Goal: Task Accomplishment & Management: Complete application form

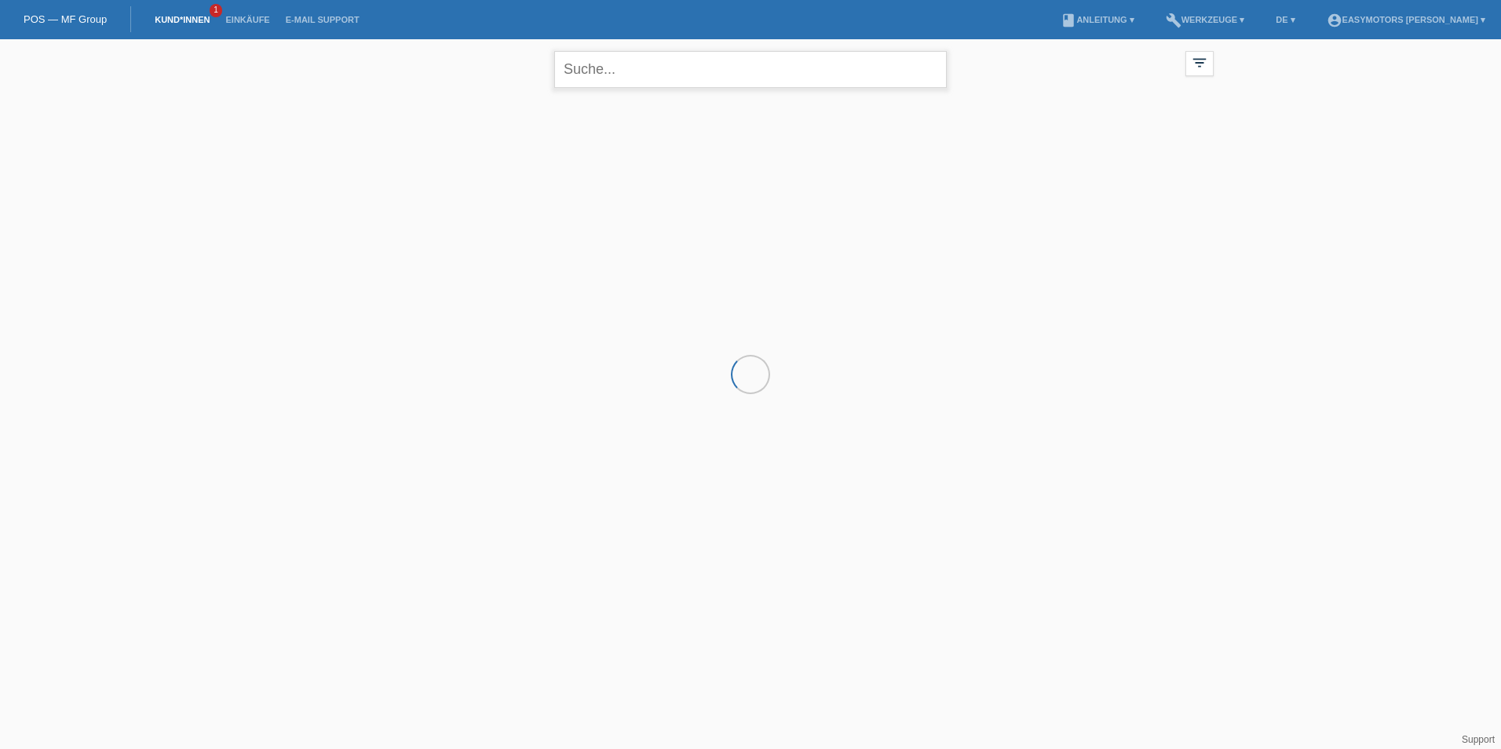
click at [613, 71] on input "text" at bounding box center [750, 69] width 392 height 37
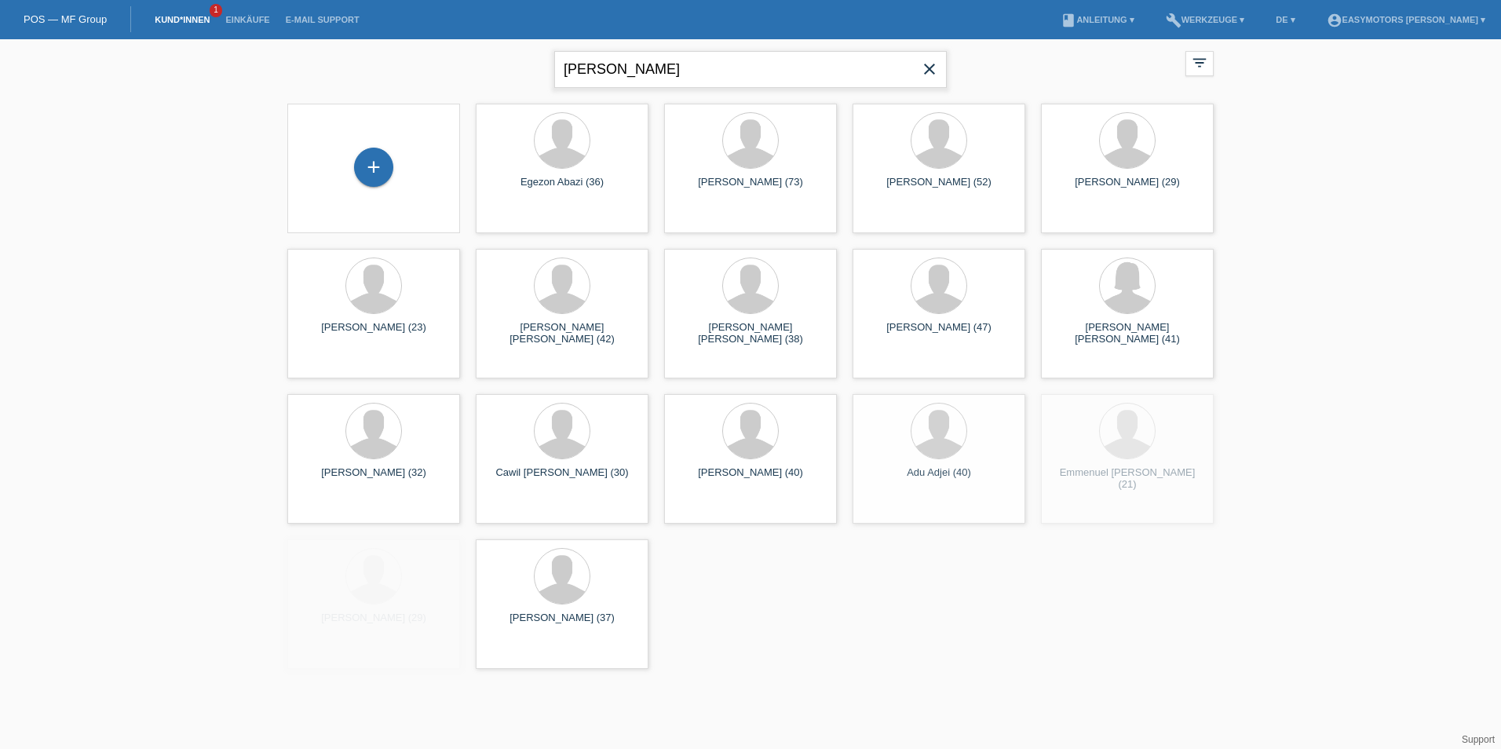
type input "diop"
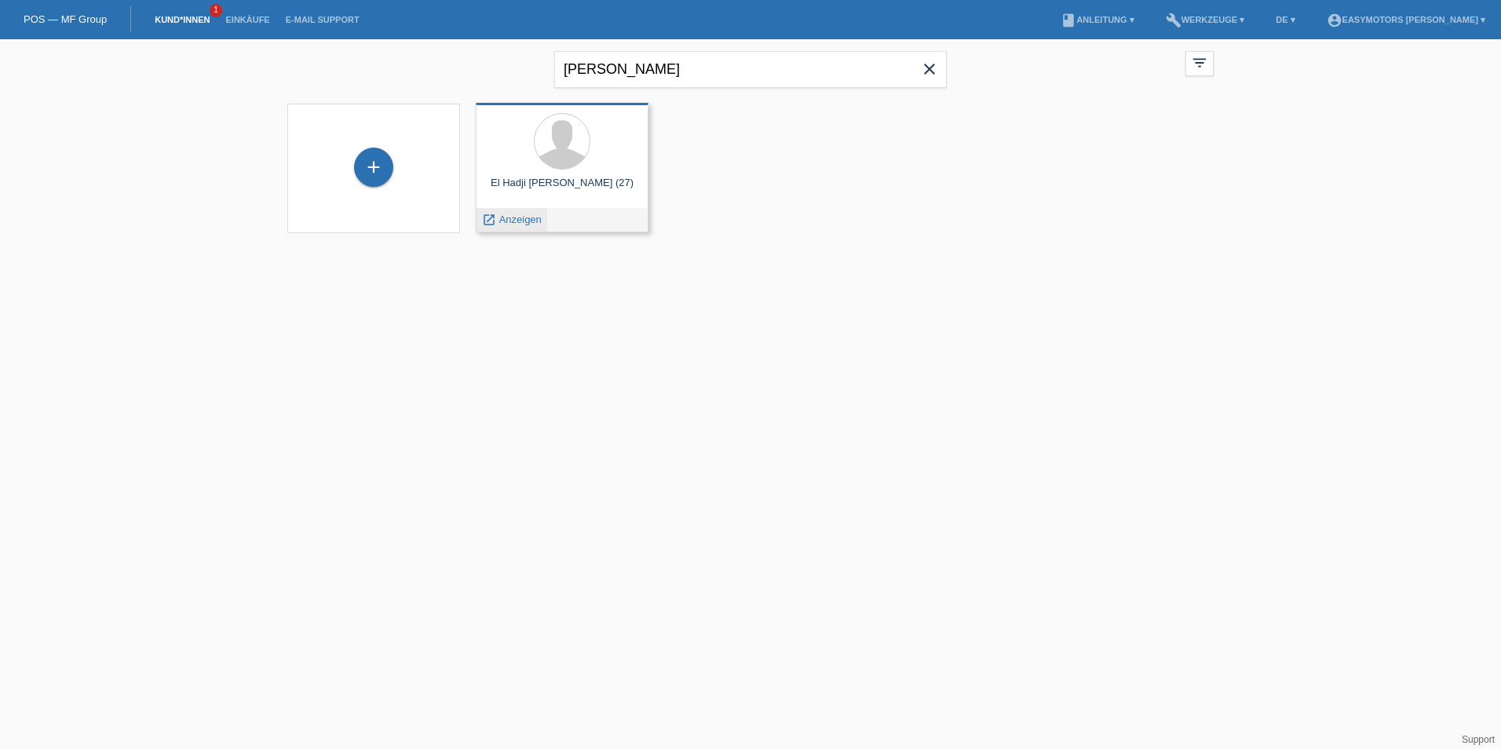
click at [531, 220] on span "Anzeigen" at bounding box center [520, 219] width 42 height 12
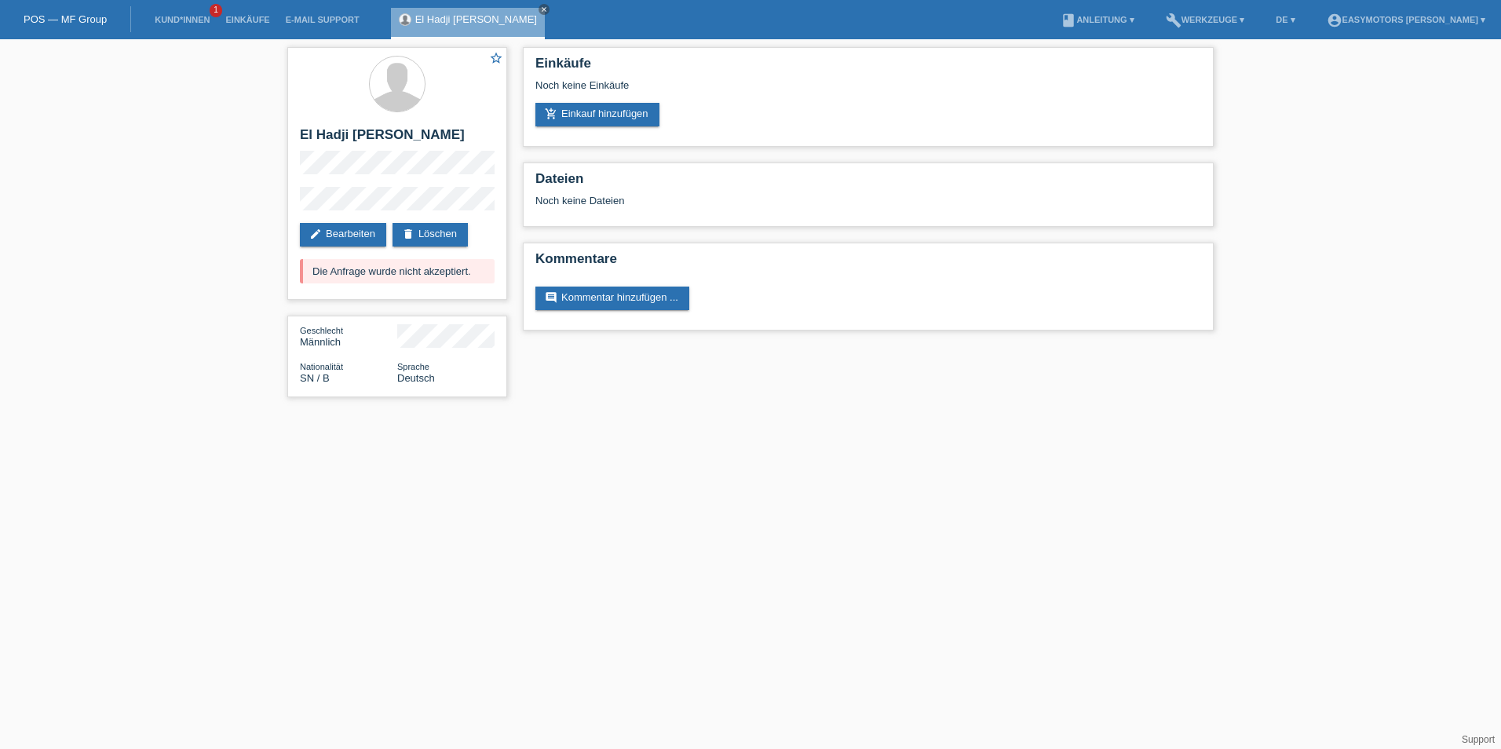
drag, startPoint x: 474, startPoint y: 275, endPoint x: 219, endPoint y: 274, distance: 255.1
click at [219, 274] on div "star_border El Hadji Malick Diop edit Bearbeiten delete Löschen Die Anfrage wur…" at bounding box center [750, 226] width 1501 height 374
drag, startPoint x: 219, startPoint y: 274, endPoint x: 435, endPoint y: 147, distance: 250.5
click at [435, 147] on h2 "El Hadji Malick Diop" at bounding box center [397, 139] width 195 height 24
click at [439, 235] on link "delete Löschen" at bounding box center [429, 235] width 75 height 24
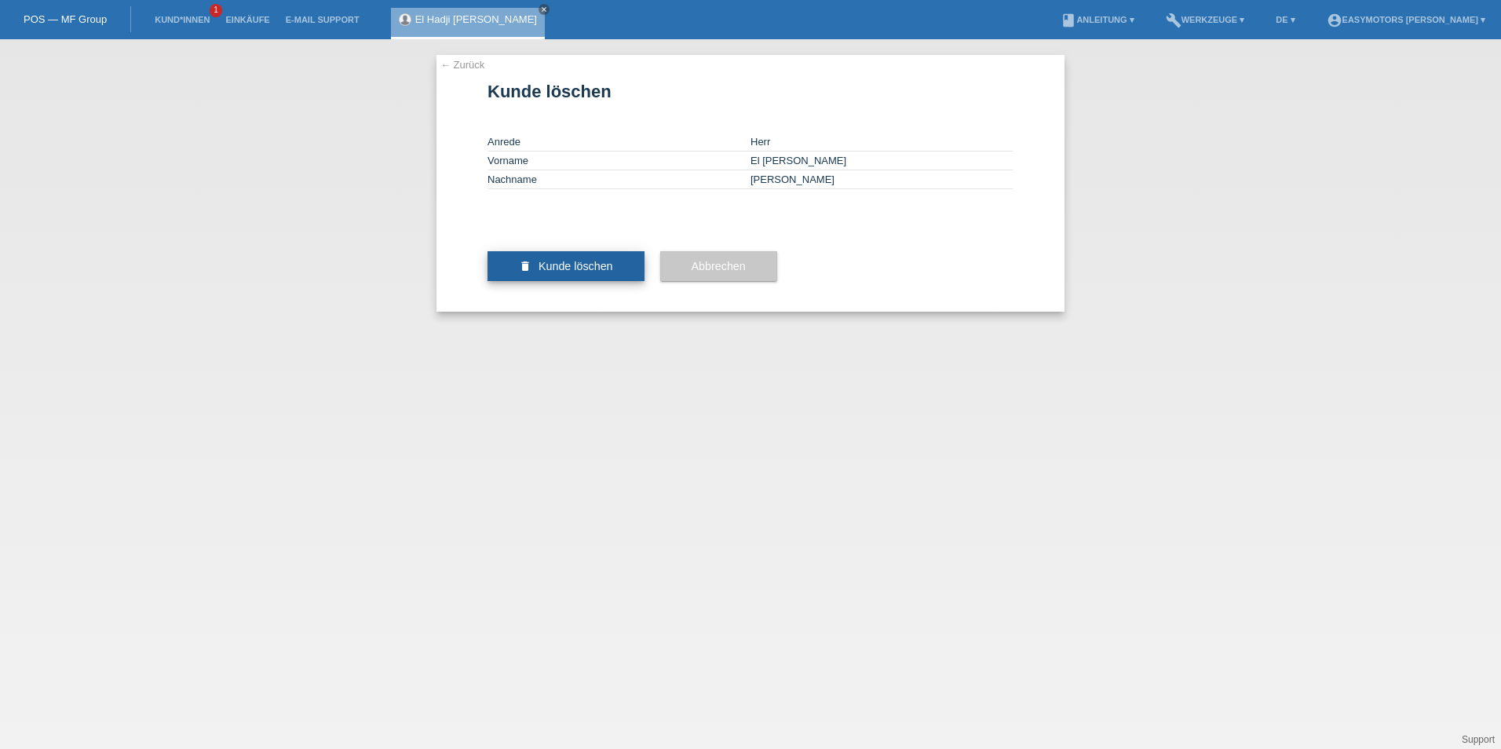
click at [574, 272] on span "Kunde löschen" at bounding box center [575, 266] width 75 height 13
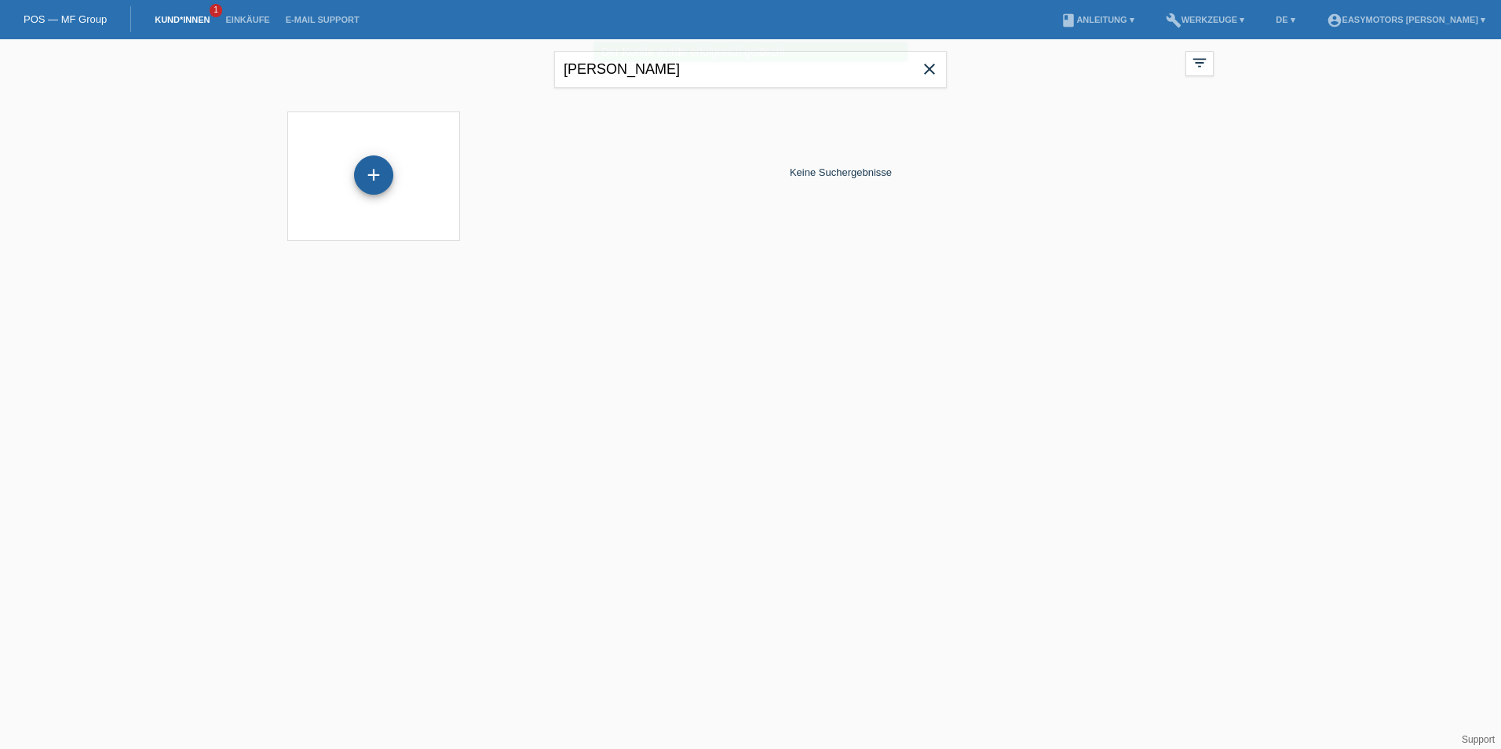
click at [362, 170] on div "+" at bounding box center [373, 174] width 39 height 39
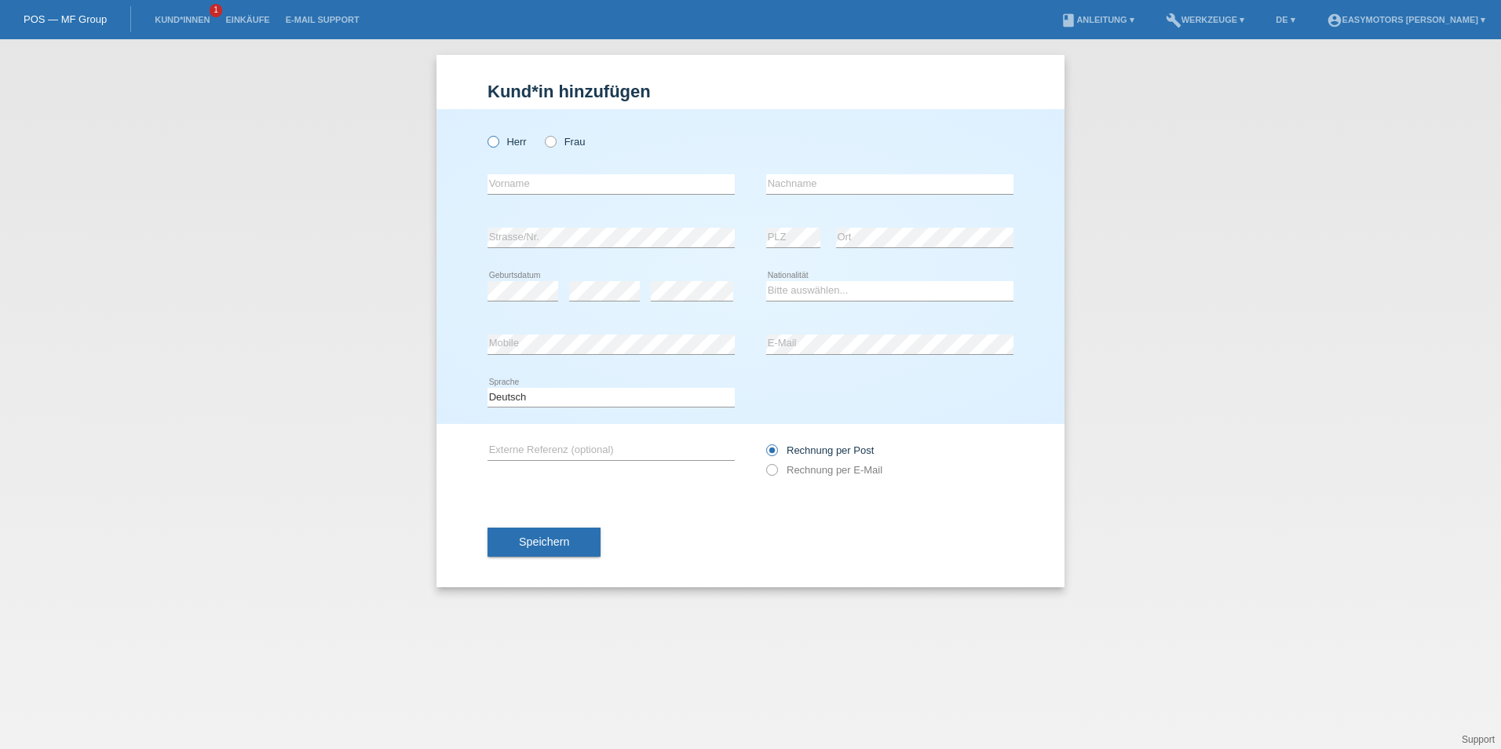
click at [501, 146] on label "Herr" at bounding box center [506, 142] width 39 height 12
click at [498, 146] on input "Herr" at bounding box center [492, 141] width 10 height 10
radio input "true"
click at [509, 195] on div "error Vorname" at bounding box center [610, 184] width 247 height 53
click at [512, 188] on input "text" at bounding box center [610, 184] width 247 height 20
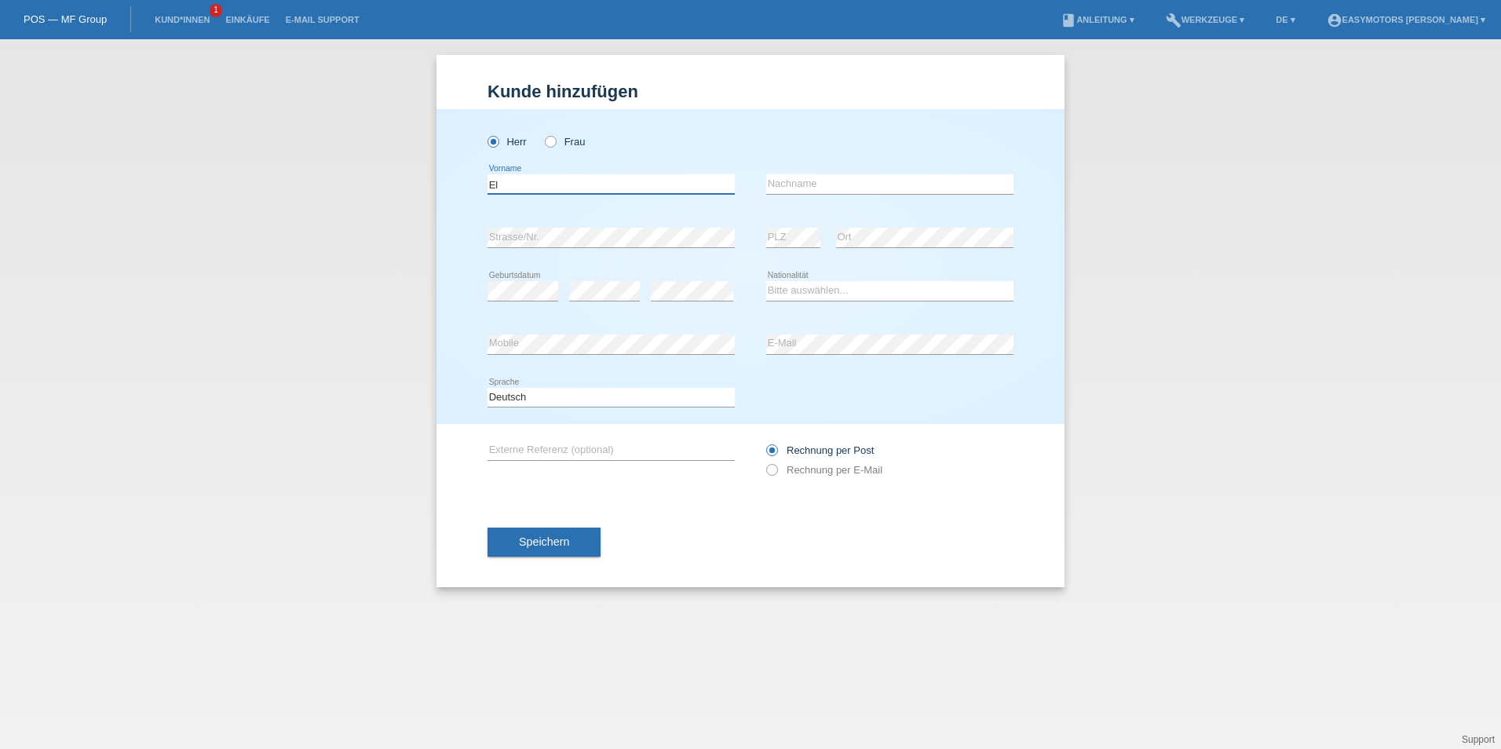
type input "El Hadji Malick"
type input "Diop"
click at [826, 291] on select "Bitte auswählen... Schweiz Deutschland Liechtenstein Österreich ------------ Af…" at bounding box center [889, 290] width 247 height 19
select select "SN"
click at [766, 281] on select "Bitte auswählen... Schweiz Deutschland Liechtenstein Österreich ------------ Af…" at bounding box center [889, 290] width 247 height 19
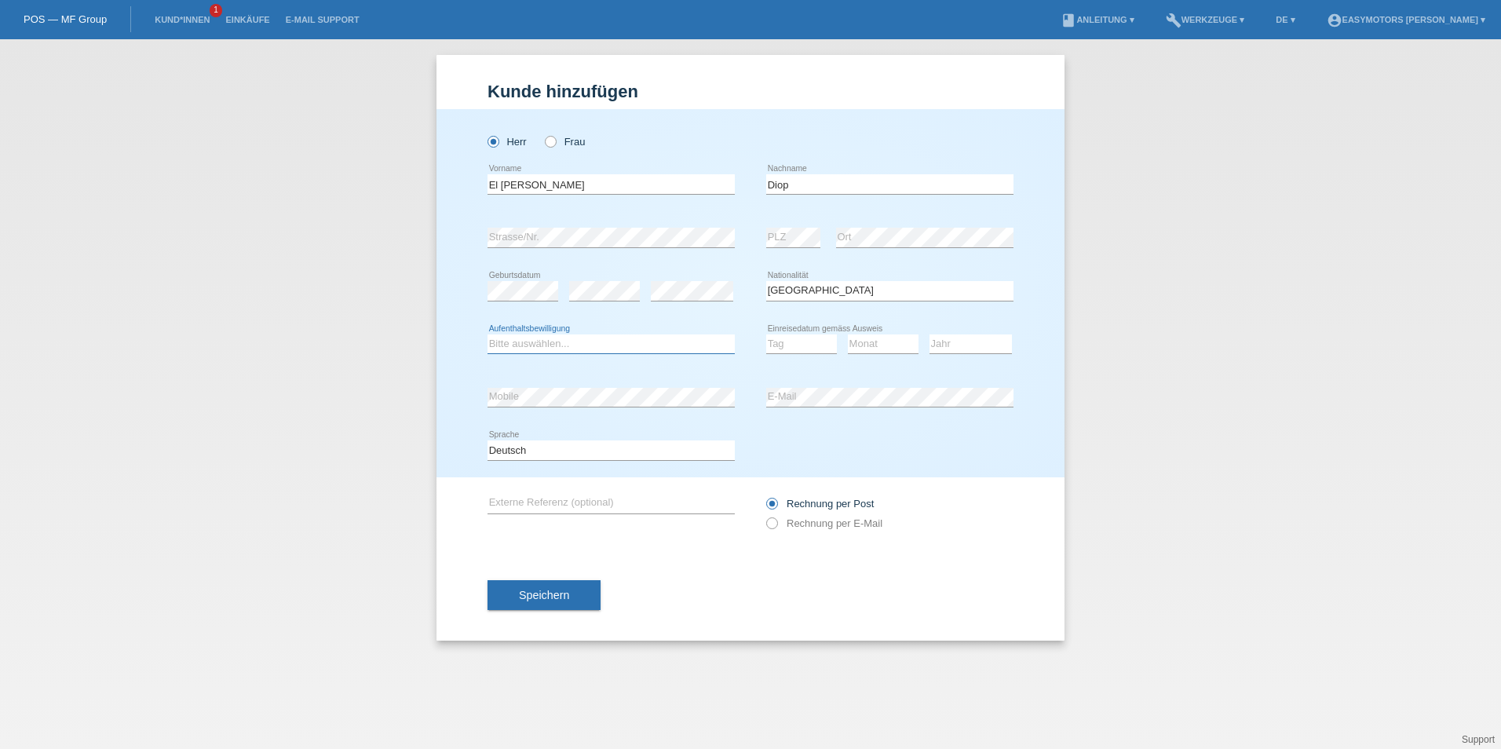
click at [655, 336] on select "Bitte auswählen... C B B - Flüchtlingsstatus Andere" at bounding box center [610, 343] width 247 height 19
select select "B"
click at [487, 334] on select "Bitte auswählen... C B B - Flüchtlingsstatus Andere" at bounding box center [610, 343] width 247 height 19
click at [786, 363] on div "Tag 01 02 03 04 05 06 07 08 09 10 11 12 13 14 15 16" at bounding box center [801, 344] width 71 height 53
click at [790, 326] on div "Tag 01 02 03 04 05 06 07 08 09 10 11 12 13 14 15 16" at bounding box center [801, 344] width 71 height 53
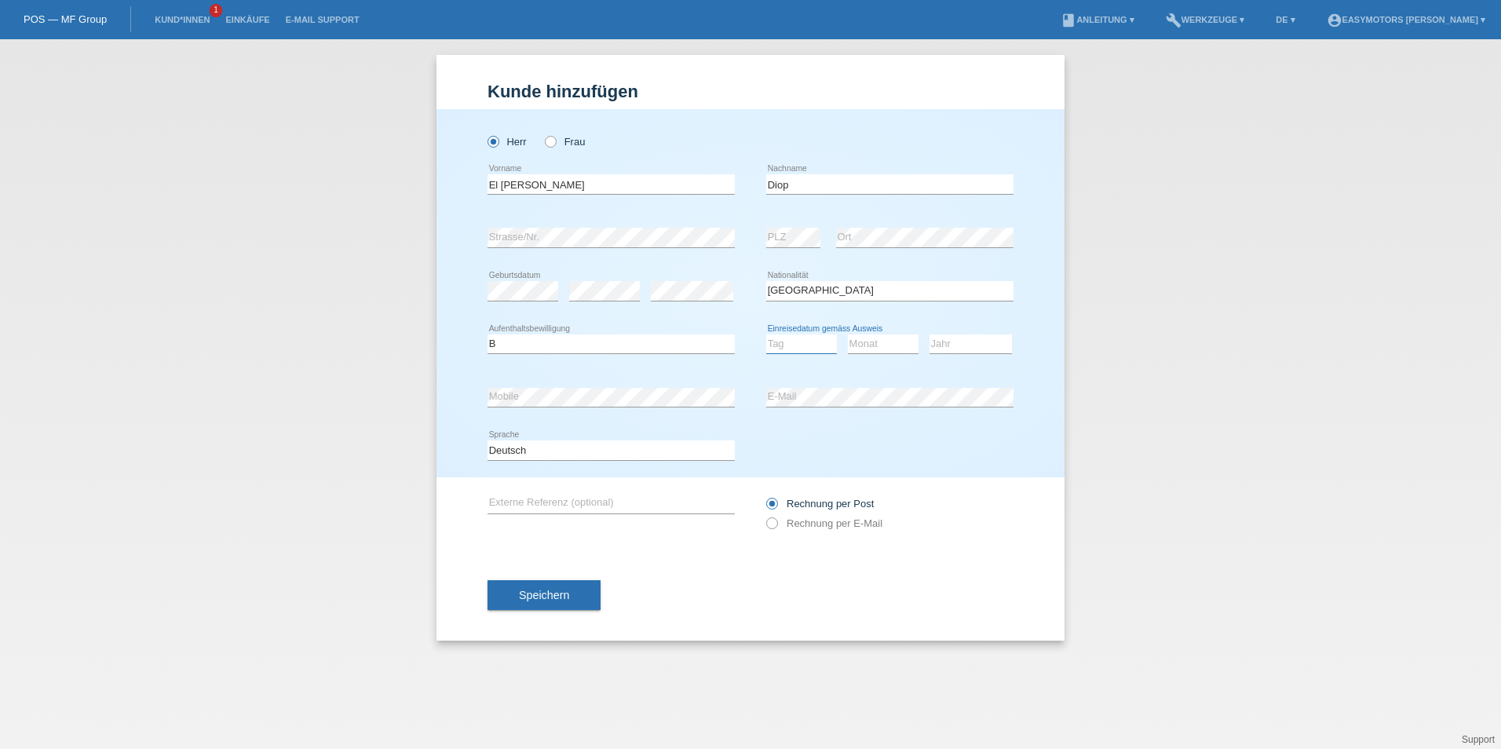
drag, startPoint x: 783, startPoint y: 348, endPoint x: 773, endPoint y: 356, distance: 12.9
click at [783, 348] on select "Tag 01 02 03 04 05 06 07 08 09 10 11" at bounding box center [801, 343] width 71 height 19
click at [766, 334] on select "Tag 01 02 03 04 05 06 07 08 09 10 11" at bounding box center [801, 343] width 71 height 19
click at [786, 512] on div "Rechnung per Post Rechnung per E-Mail" at bounding box center [889, 513] width 247 height 39
click at [801, 343] on select "Tag 01 02 03 04 05 06 07 08 09 10 11" at bounding box center [801, 343] width 71 height 19
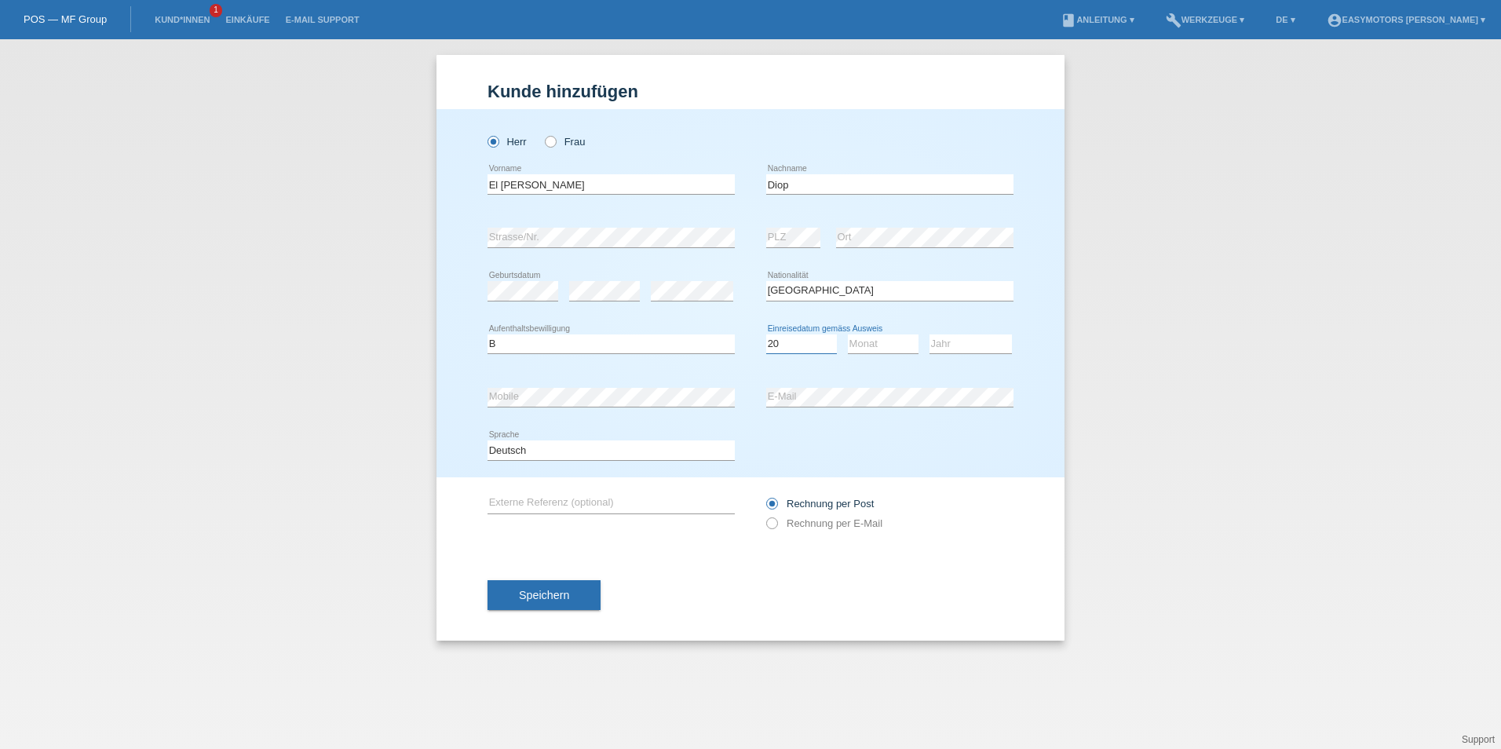
select select "21"
click at [766, 334] on select "Tag 01 02 03 04 05 06 07 08 09 10 11" at bounding box center [801, 343] width 71 height 19
click at [880, 344] on select "Monat 01 02 03 04 05 06 07 08 09 10 11" at bounding box center [883, 343] width 71 height 19
select select "08"
click at [848, 334] on select "Monat 01 02 03 04 05 06 07 08 09 10 11" at bounding box center [883, 343] width 71 height 19
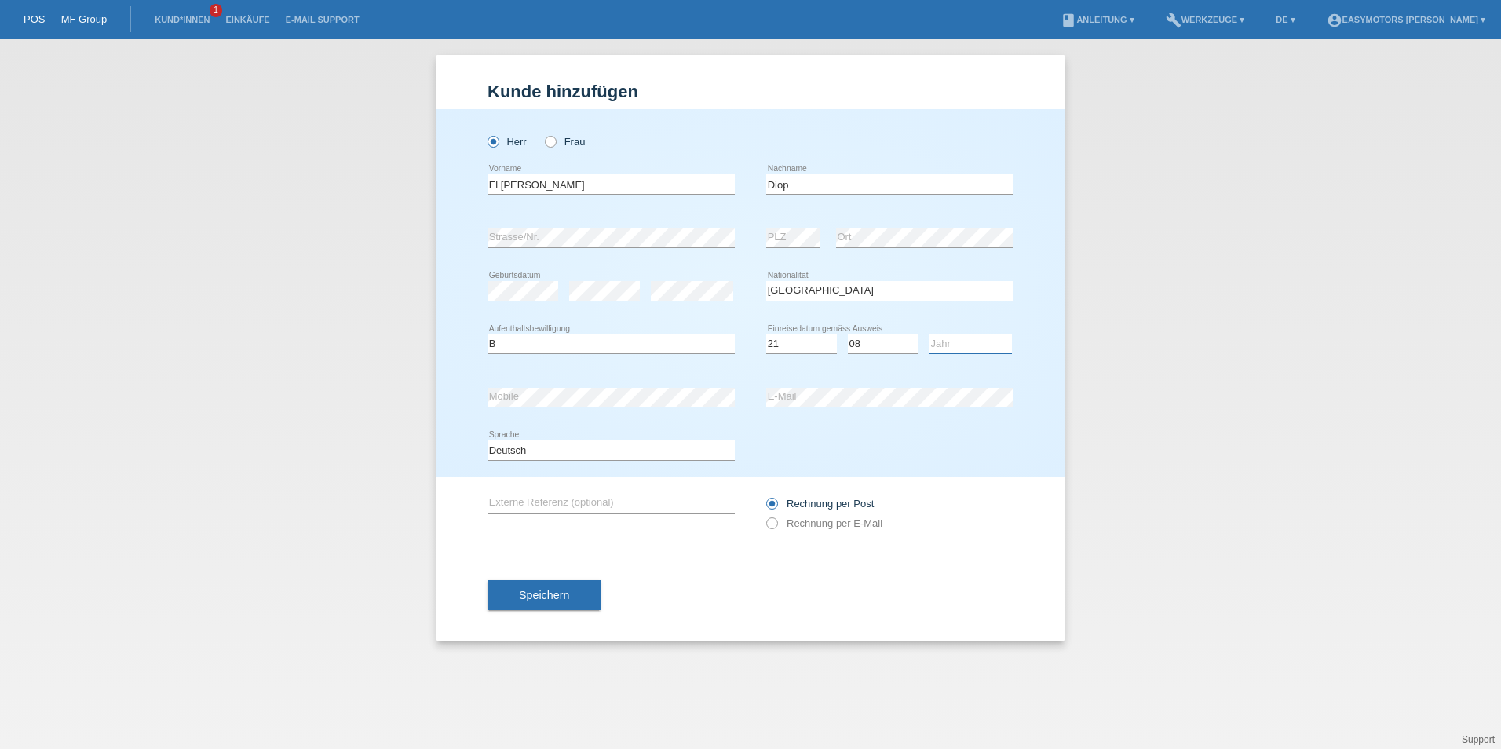
click at [961, 344] on select "Jahr 2025 2024 2023 2022 2021 2020 2019 2018 2017 2016 2015 2014 2013 2012 2011…" at bounding box center [970, 343] width 82 height 19
drag, startPoint x: 979, startPoint y: 338, endPoint x: 977, endPoint y: 350, distance: 12.0
click at [979, 338] on select "Jahr 2025 2024 2023 2022 2021 2020 2019 2018 2017 2016 2015 2014 2013 2012 2011…" at bounding box center [970, 343] width 82 height 19
select select "2024"
click at [929, 334] on select "Jahr 2025 2024 2023 2022 2021 2020 2019 2018 2017 2016 2015 2014 2013 2012 2011…" at bounding box center [970, 343] width 82 height 19
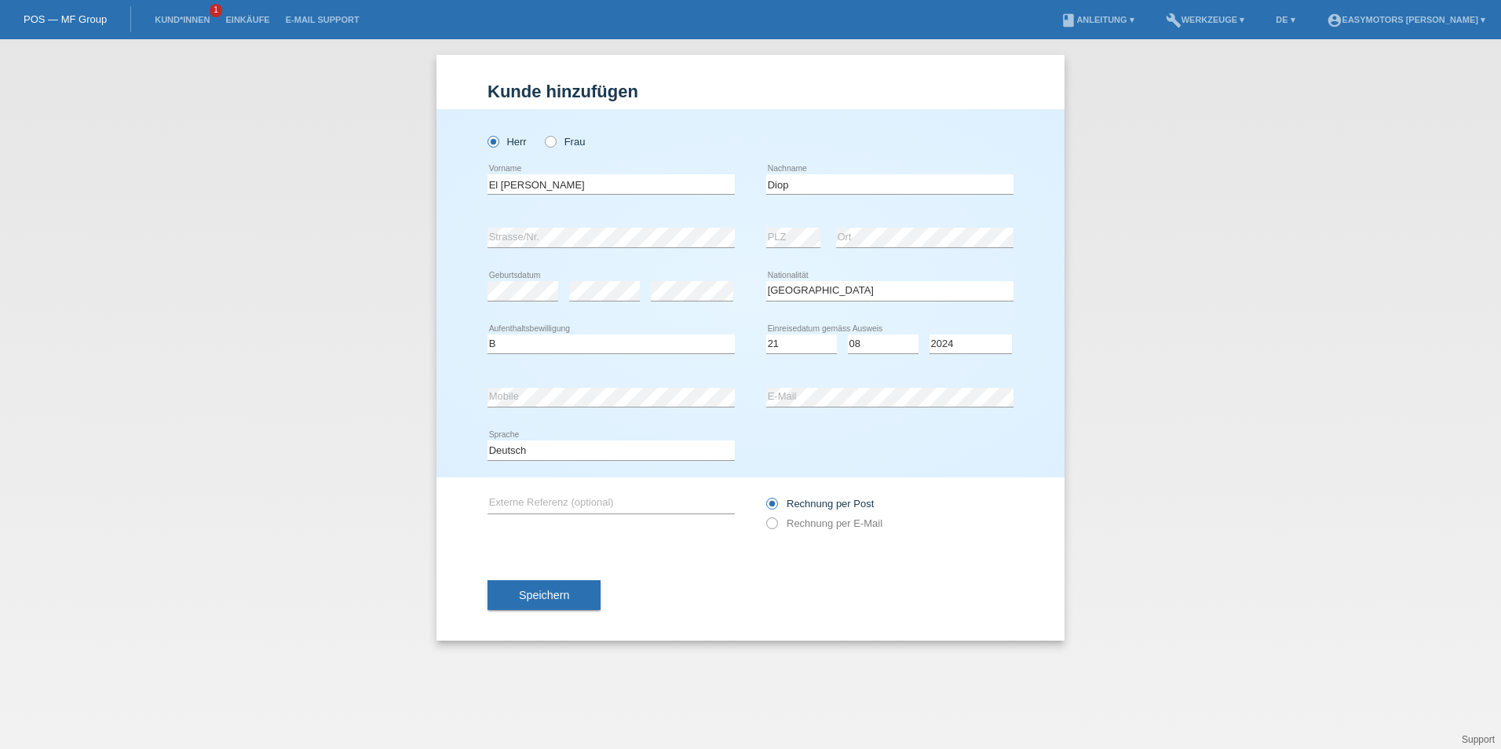
click at [855, 385] on div "error E-Mail" at bounding box center [889, 396] width 247 height 53
click at [202, 370] on div "Kund*in hinzufügen Kunde hinzufügen Kundin hinzufügen Herr Frau El Hadji Malick…" at bounding box center [750, 393] width 1501 height 709
click at [585, 593] on button "Speichern" at bounding box center [543, 595] width 113 height 30
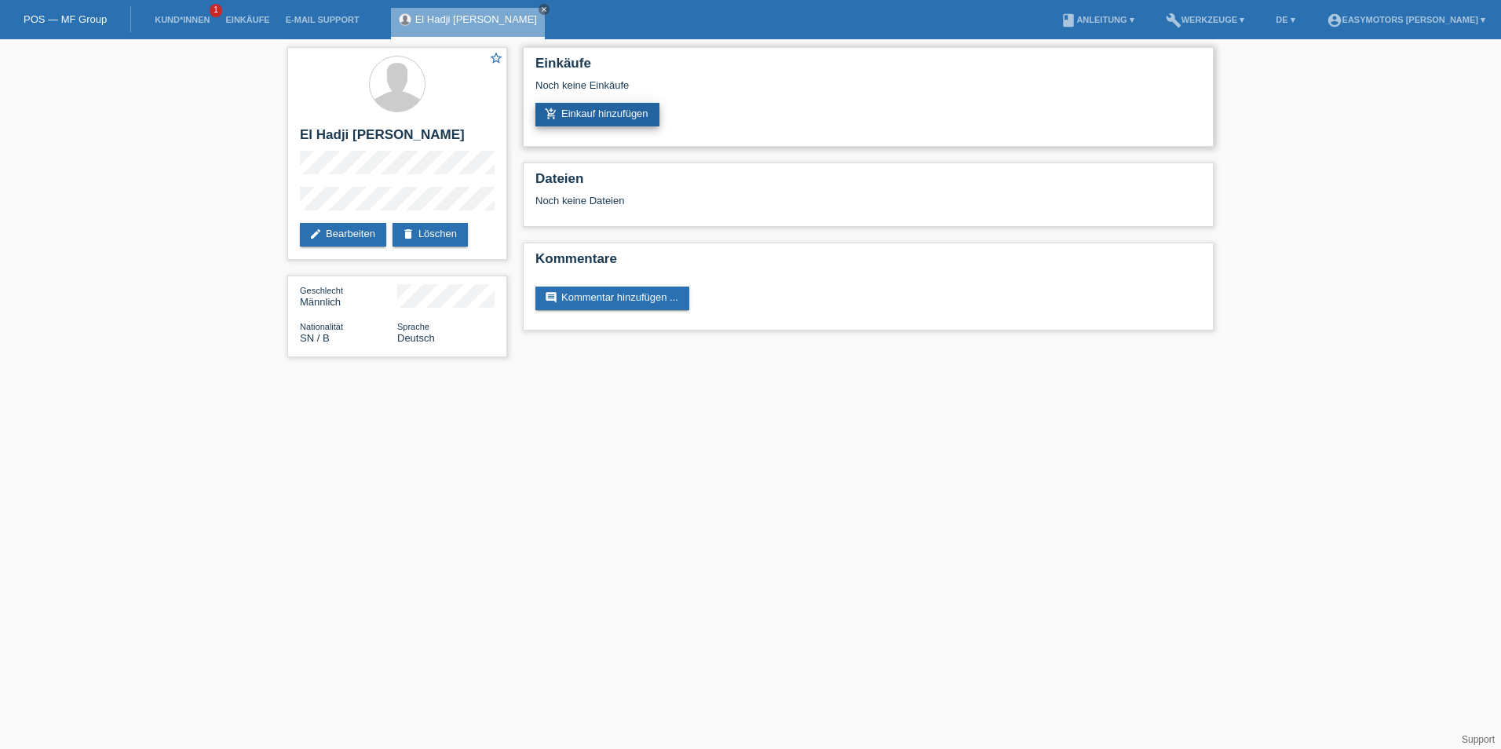
click at [560, 109] on link "add_shopping_cart Einkauf hinzufügen" at bounding box center [597, 115] width 124 height 24
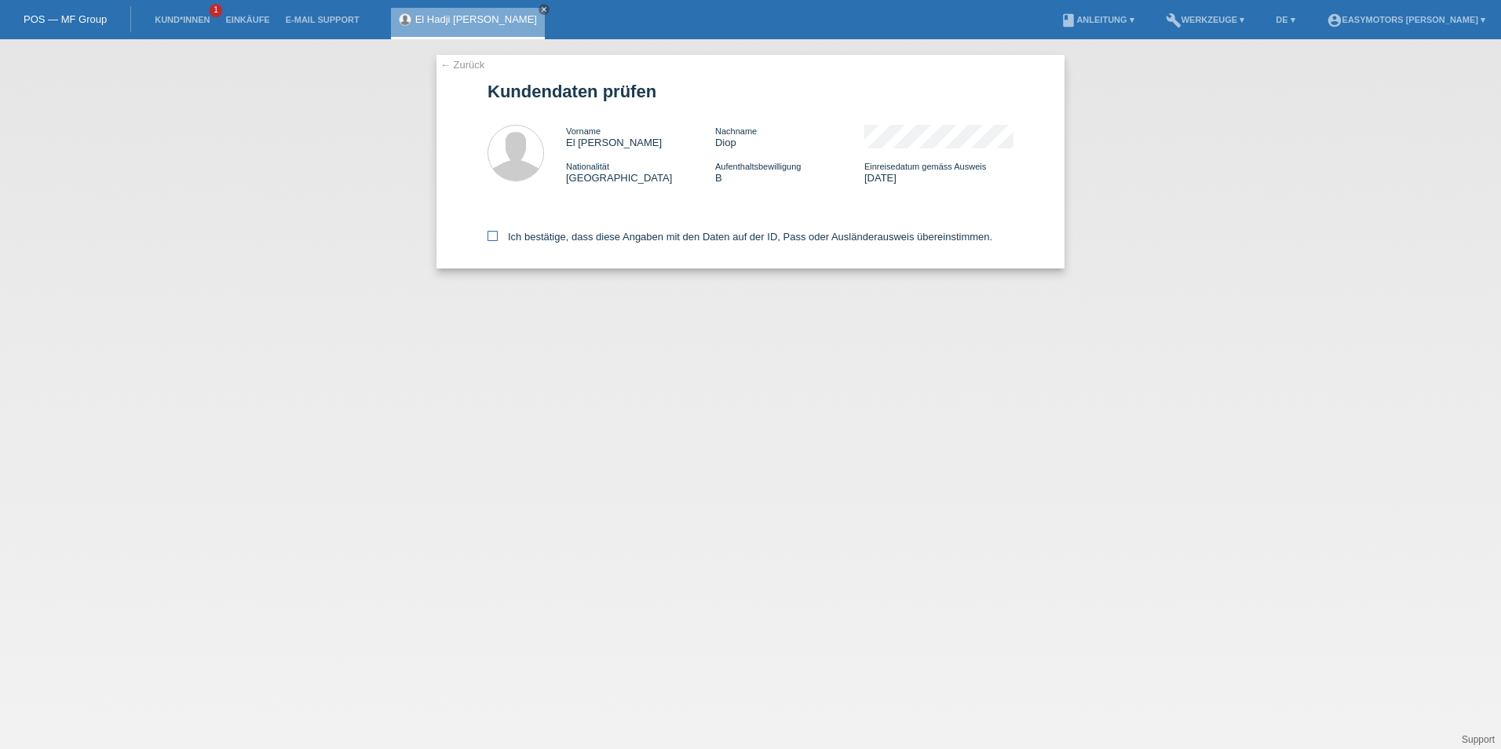
click at [507, 237] on label "Ich bestätige, dass diese Angaben mit den Daten auf der ID, Pass oder Ausländer…" at bounding box center [739, 237] width 505 height 12
click at [498, 237] on input "Ich bestätige, dass diese Angaben mit den Daten auf der ID, Pass oder Ausländer…" at bounding box center [492, 236] width 10 height 10
checkbox input "true"
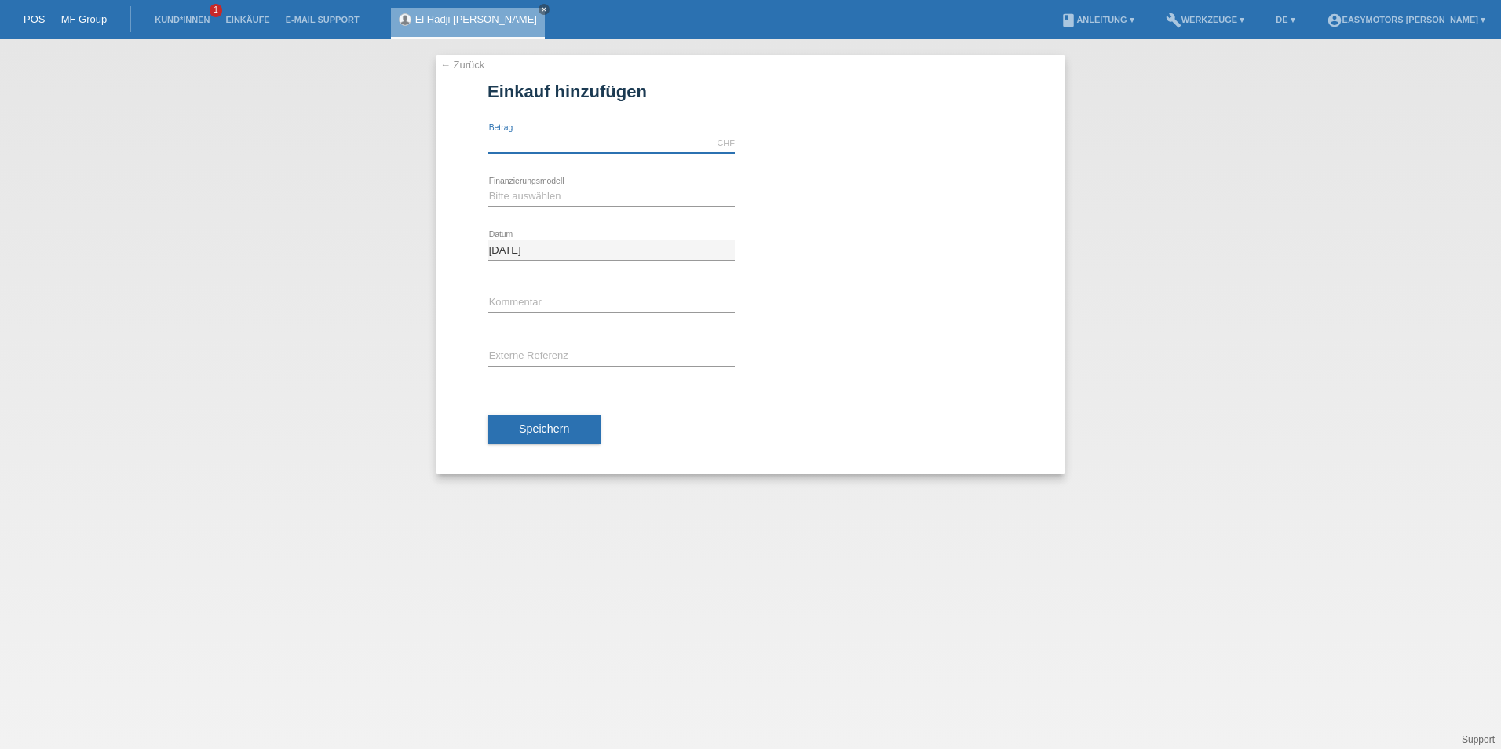
click at [525, 140] on input "text" at bounding box center [610, 143] width 247 height 20
type input "2800.00"
click at [528, 201] on select "Bitte auswählen Fixe Raten Kauf auf Rechnung mit Teilzahlungsoption" at bounding box center [610, 196] width 247 height 19
select select "81"
click at [487, 187] on select "Bitte auswählen Fixe Raten Kauf auf Rechnung mit Teilzahlungsoption" at bounding box center [610, 196] width 247 height 19
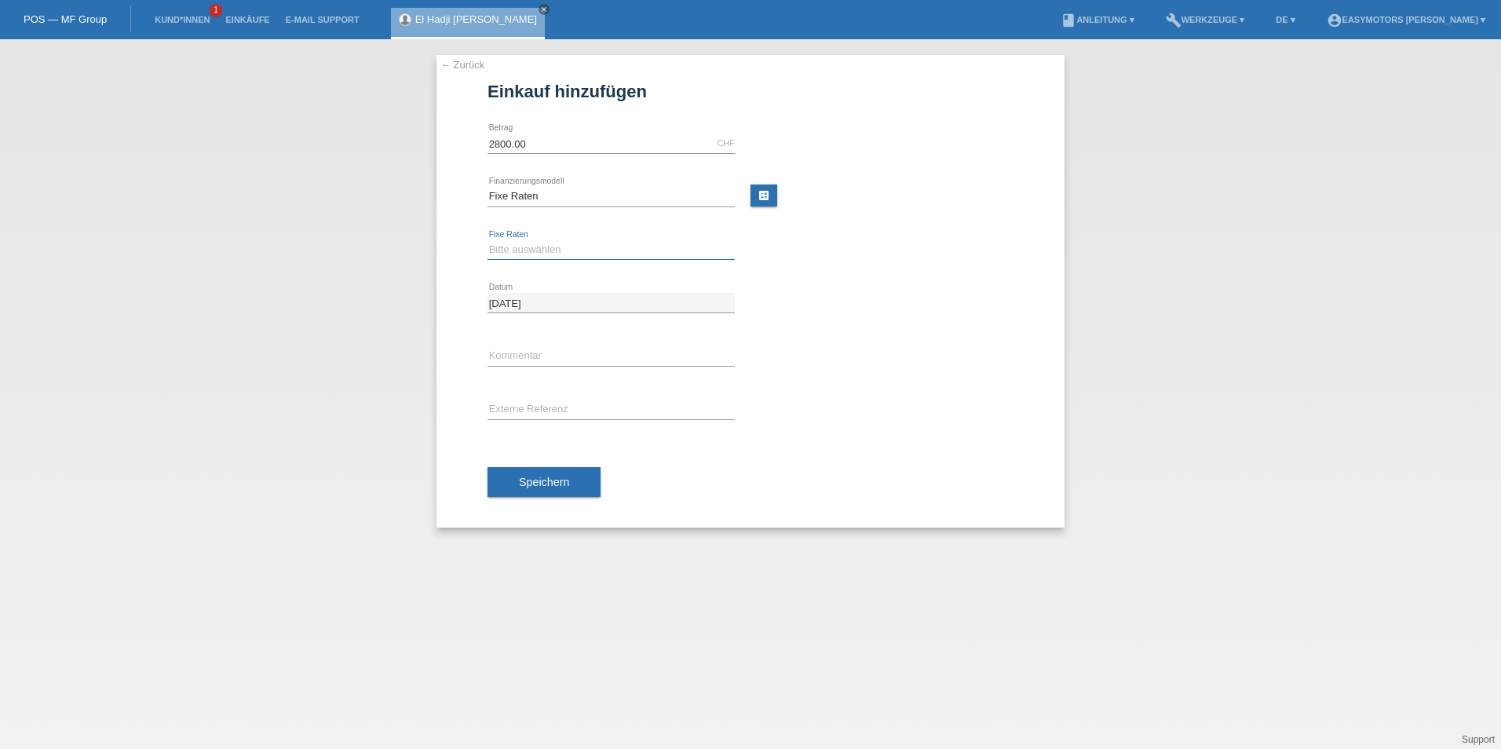
click at [538, 258] on div "Bitte auswählen 12 Raten 24 Raten 48 Raten error Fixe Raten" at bounding box center [610, 250] width 247 height 20
select select "320"
click at [487, 240] on select "Bitte auswählen 12 Raten 24 Raten 48 Raten" at bounding box center [610, 249] width 247 height 19
click at [534, 473] on button "Speichern" at bounding box center [543, 482] width 113 height 30
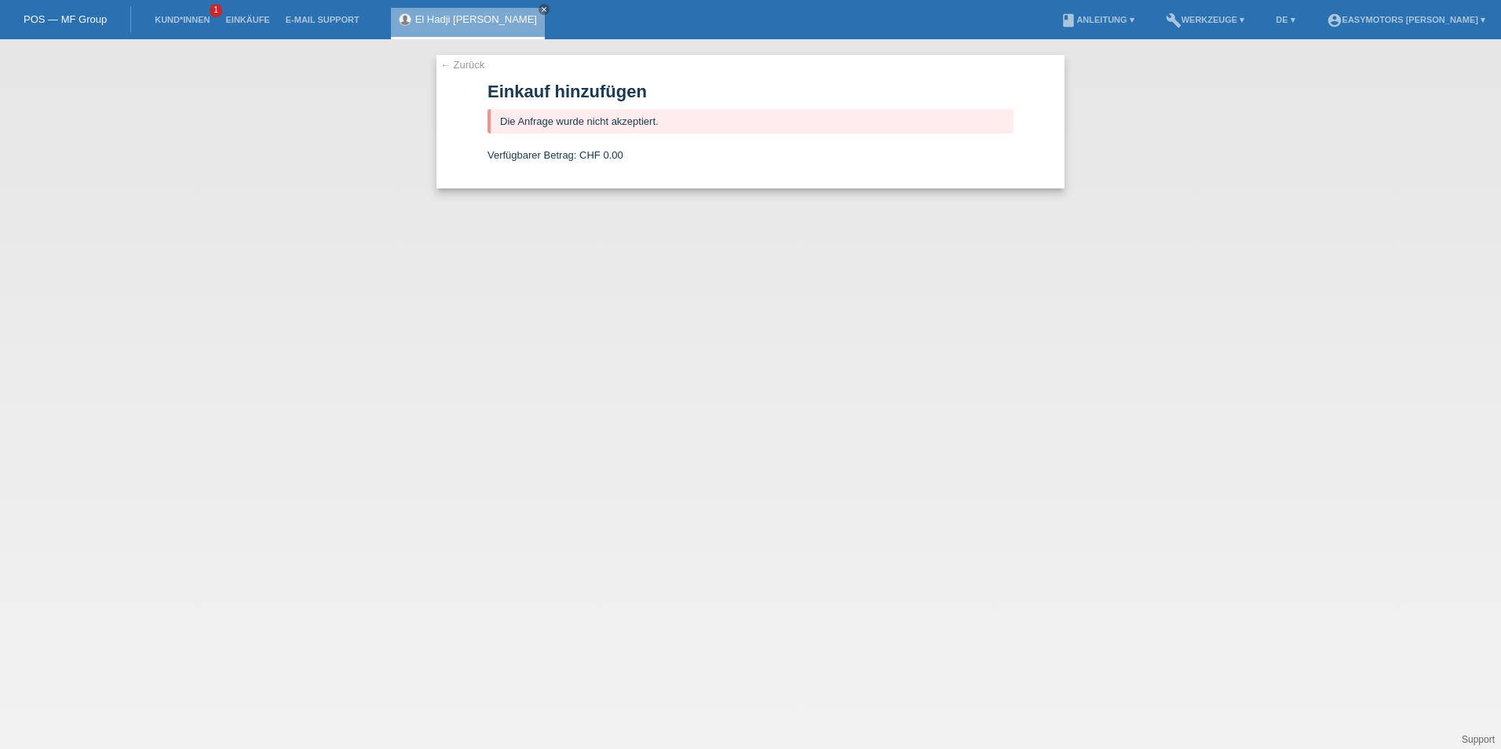
click at [688, 125] on div "Die Anfrage wurde nicht akzeptiert." at bounding box center [750, 121] width 526 height 24
